Goal: Navigation & Orientation: Find specific page/section

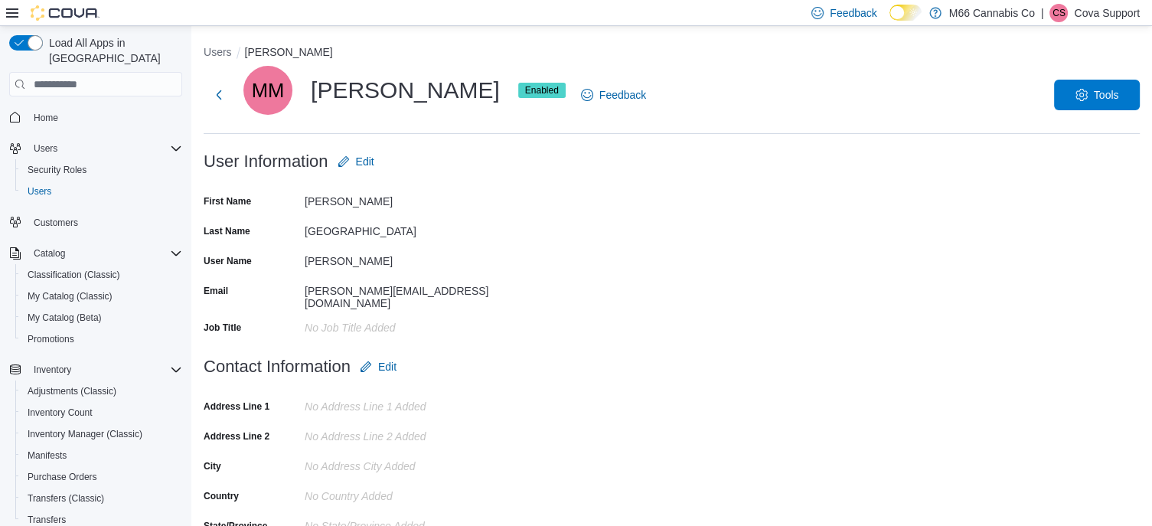
click at [1110, 14] on p "Cova Support" at bounding box center [1107, 13] width 66 height 18
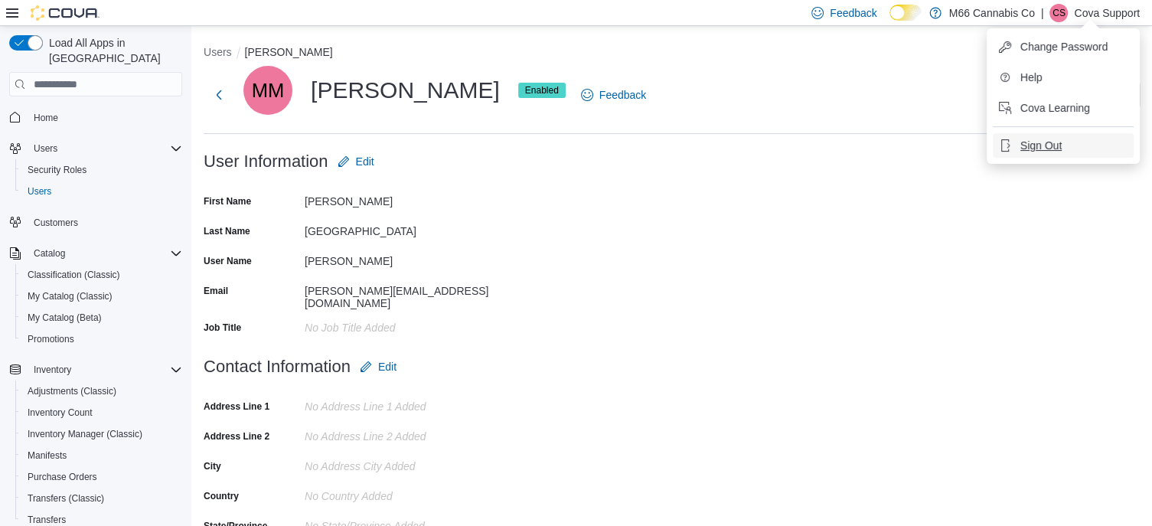
click at [1030, 140] on span "Sign Out" at bounding box center [1040, 145] width 41 height 15
